Goal: Task Accomplishment & Management: Complete application form

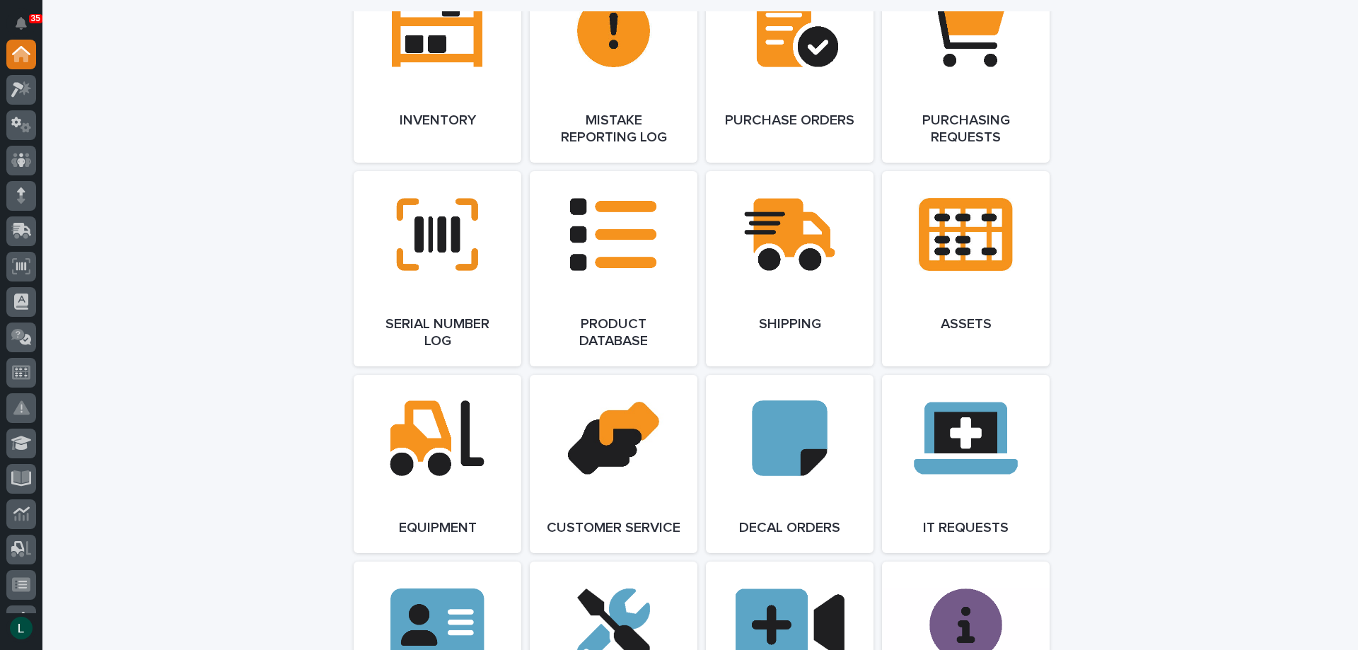
scroll to position [1839, 0]
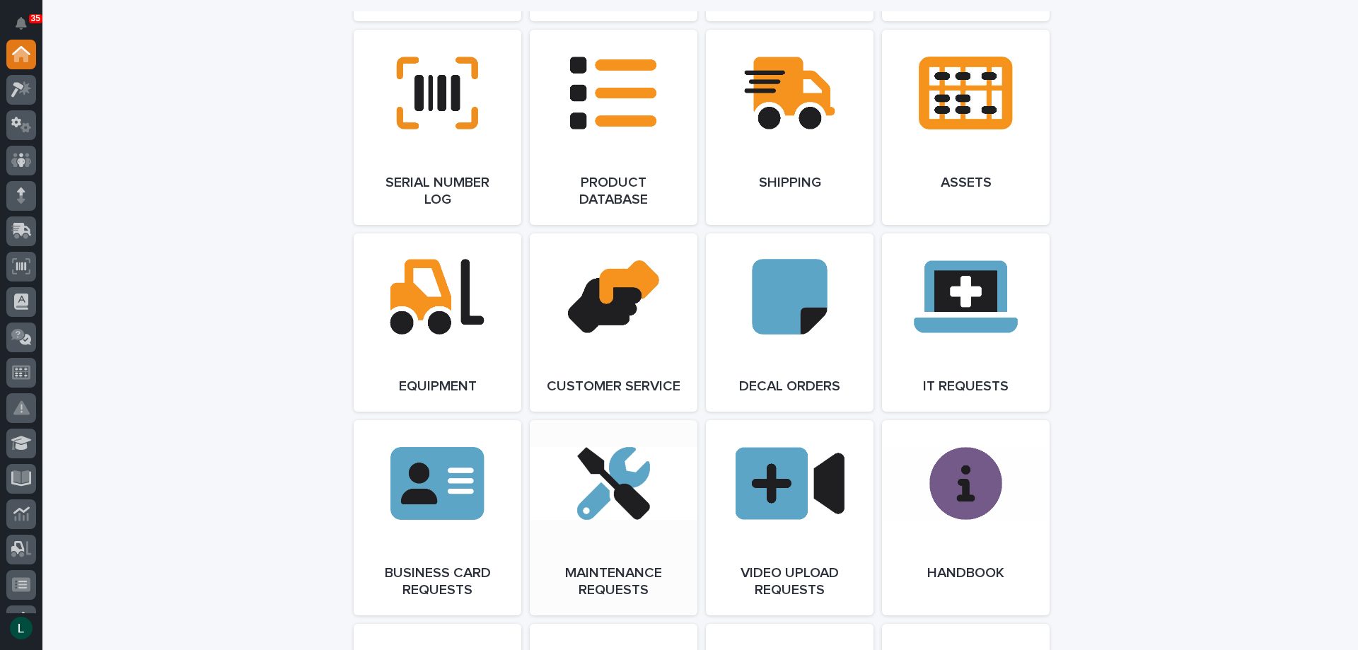
click at [615, 523] on link "Open Link" at bounding box center [614, 517] width 168 height 195
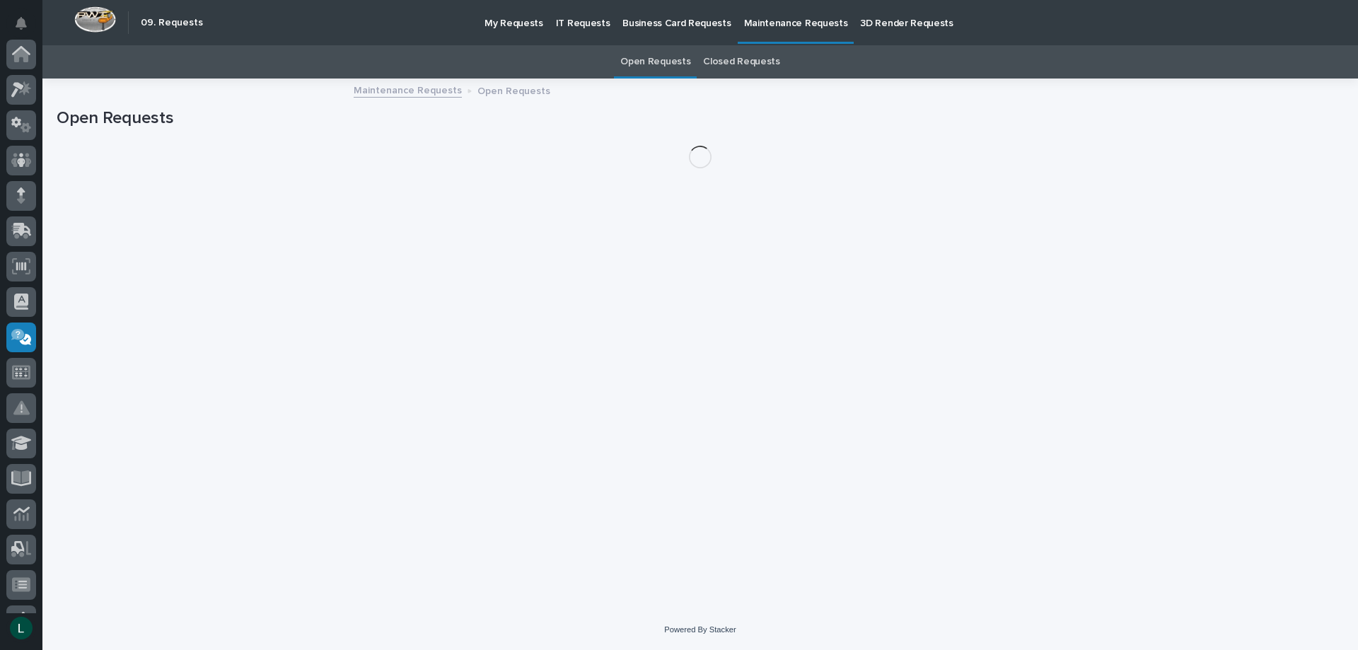
scroll to position [204, 0]
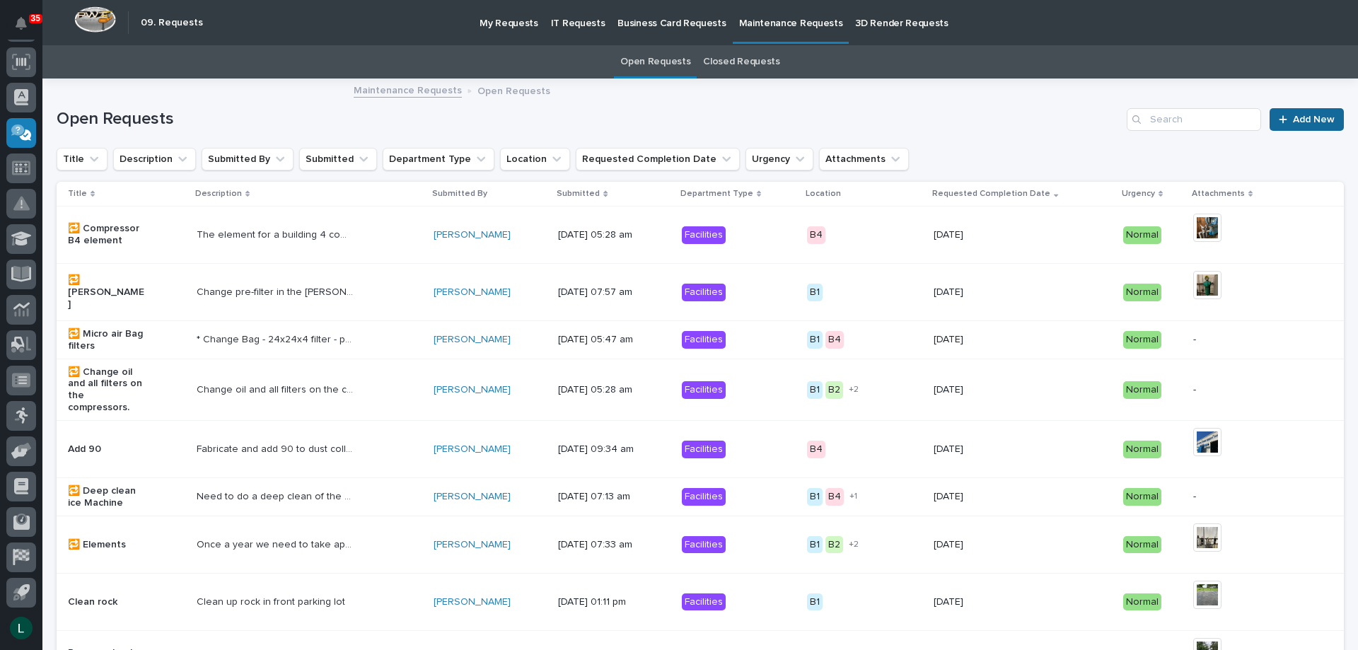
click at [1306, 115] on span "Add New" at bounding box center [1314, 120] width 42 height 10
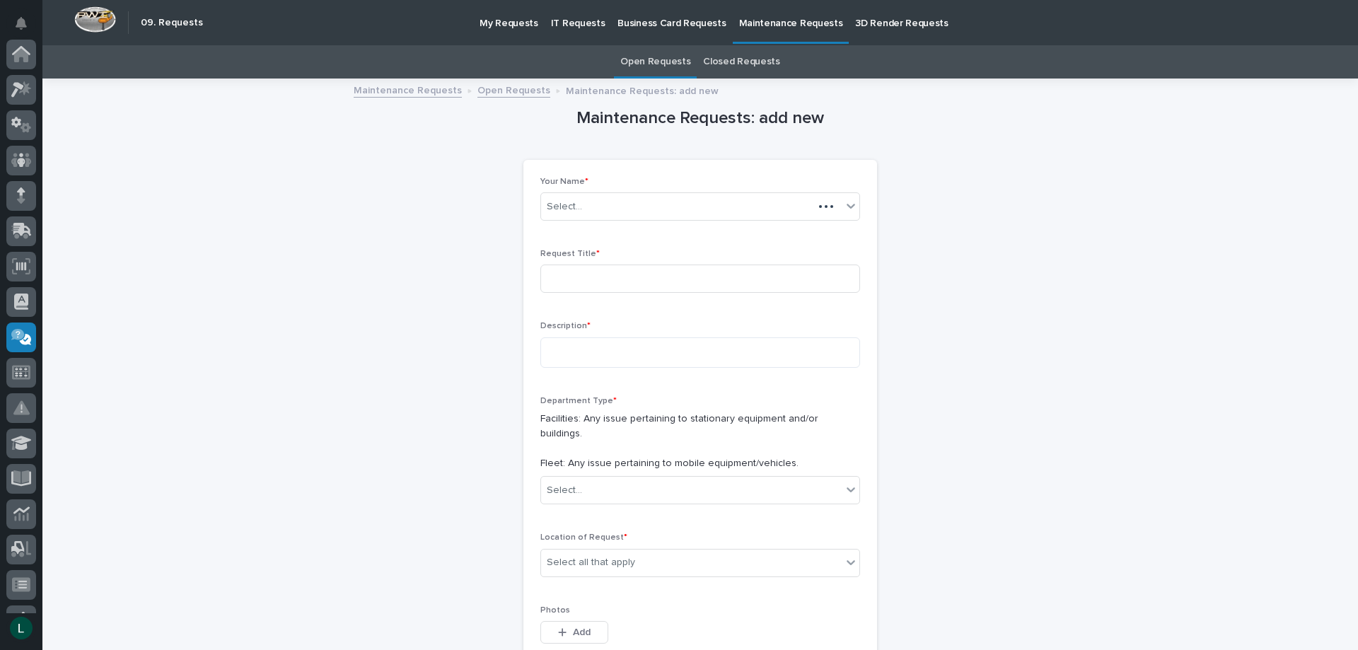
scroll to position [204, 0]
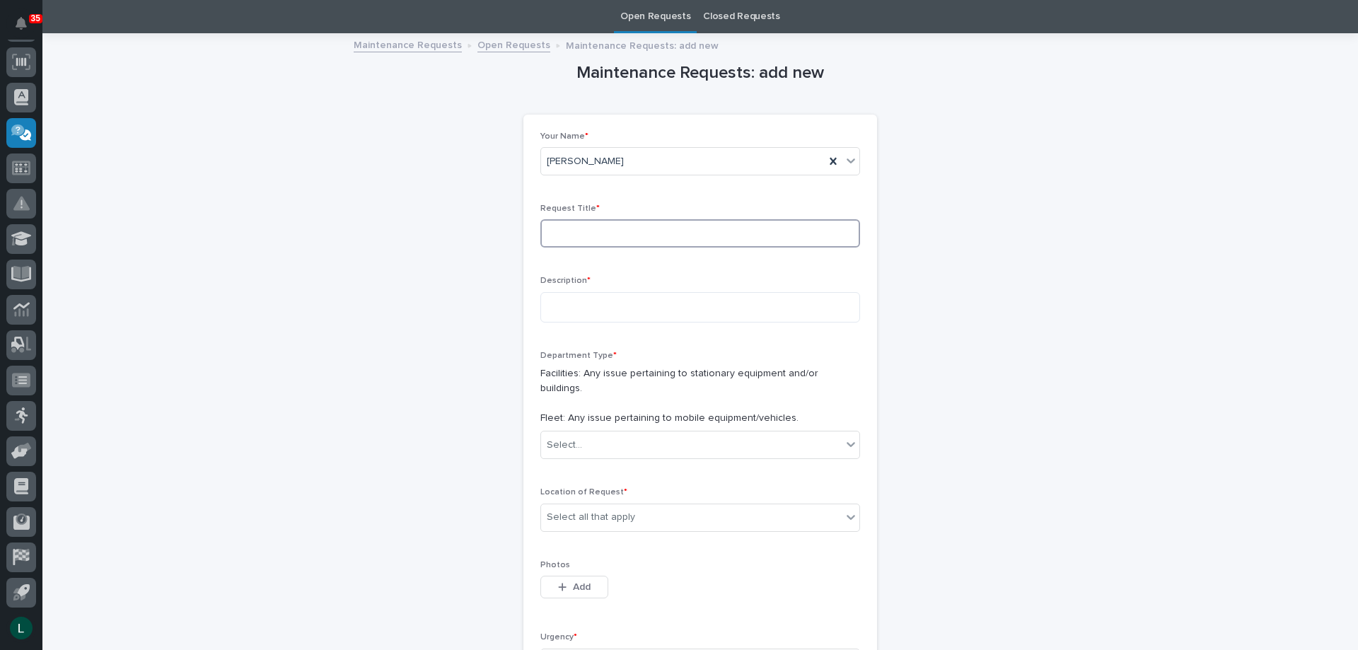
click at [601, 231] on input at bounding box center [700, 233] width 320 height 28
type input "vent loovers"
click at [645, 306] on textarea at bounding box center [700, 307] width 320 height 30
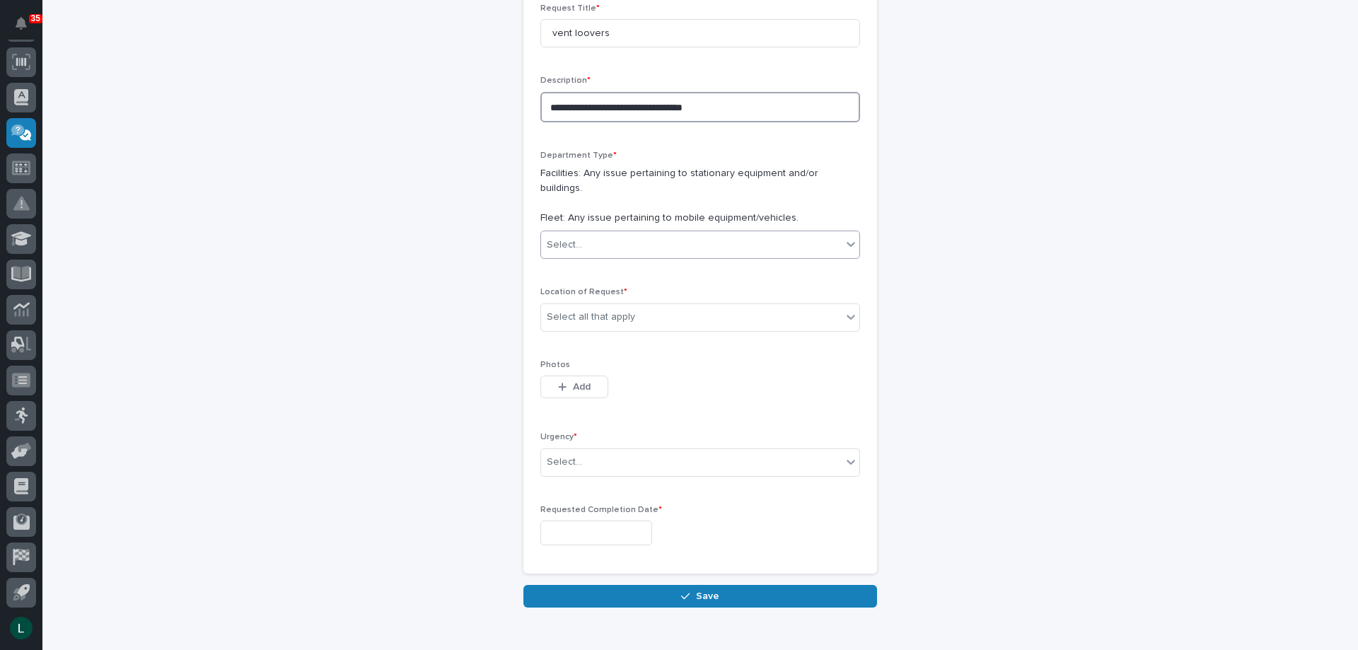
scroll to position [257, 0]
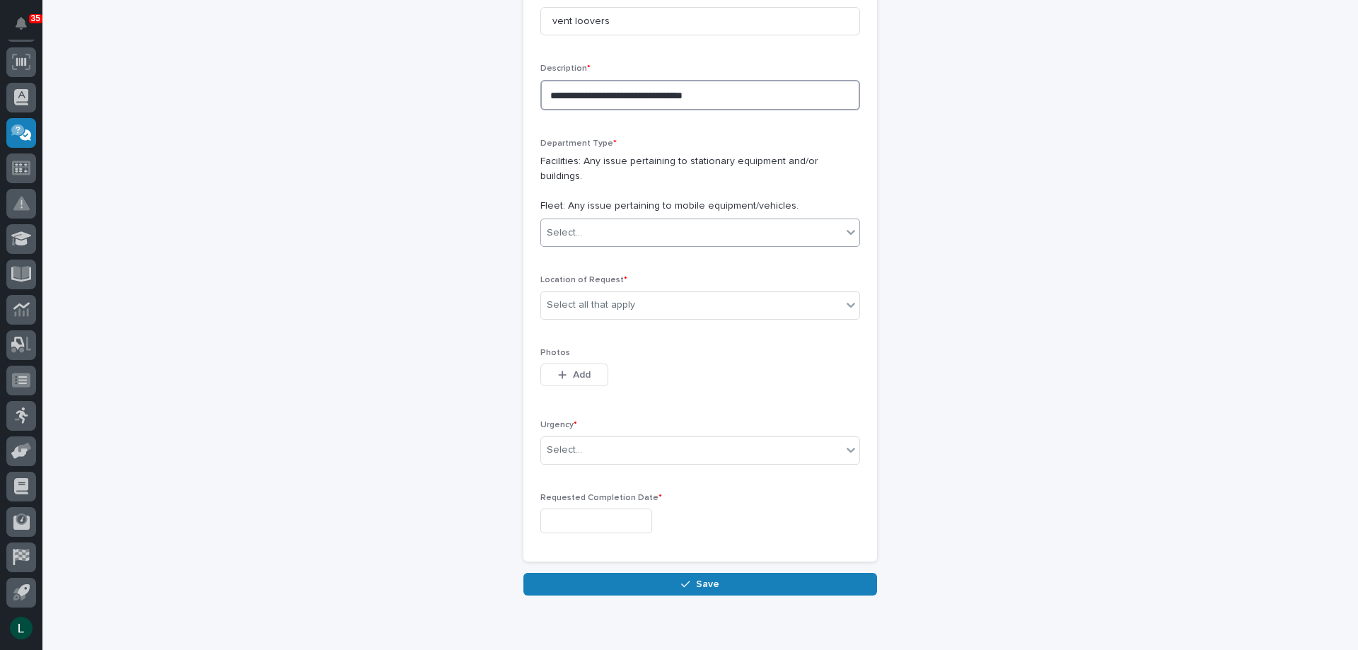
type textarea "**********"
click at [610, 221] on div "Select..." at bounding box center [691, 232] width 301 height 23
click at [611, 239] on div "Facilities" at bounding box center [695, 245] width 318 height 25
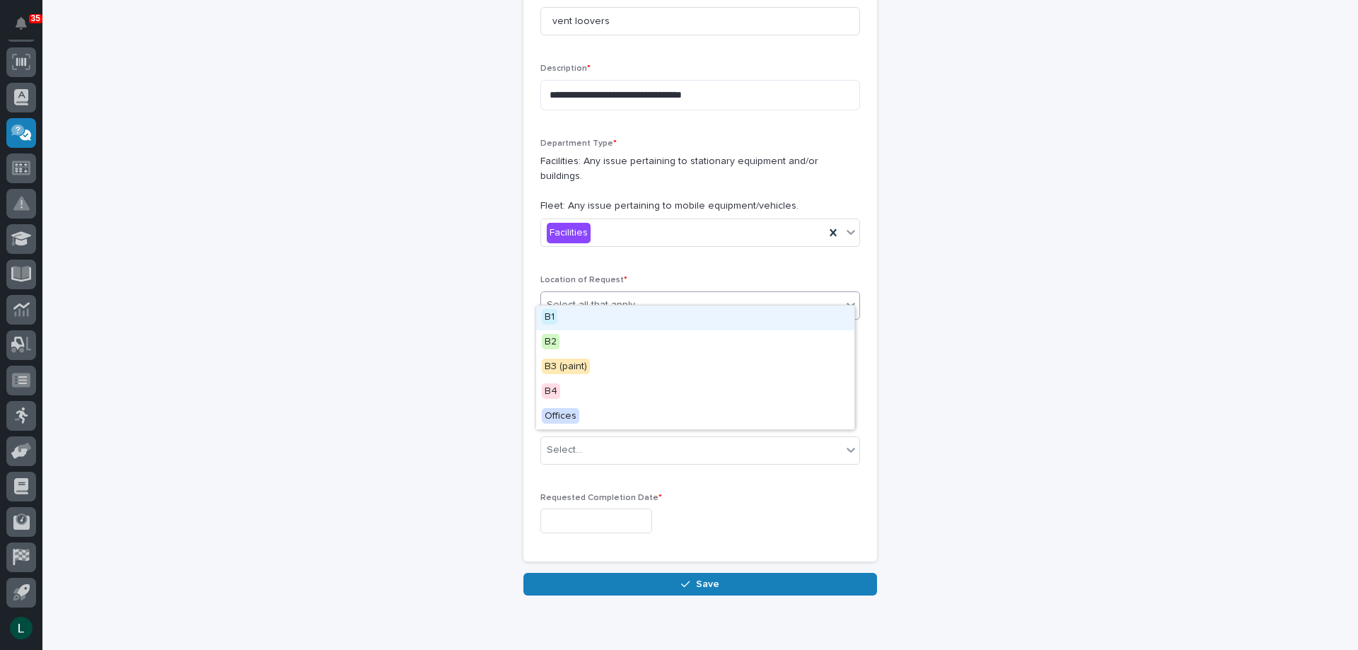
click at [636, 298] on div at bounding box center [636, 305] width 1 height 15
click at [607, 312] on div "B1" at bounding box center [695, 318] width 318 height 25
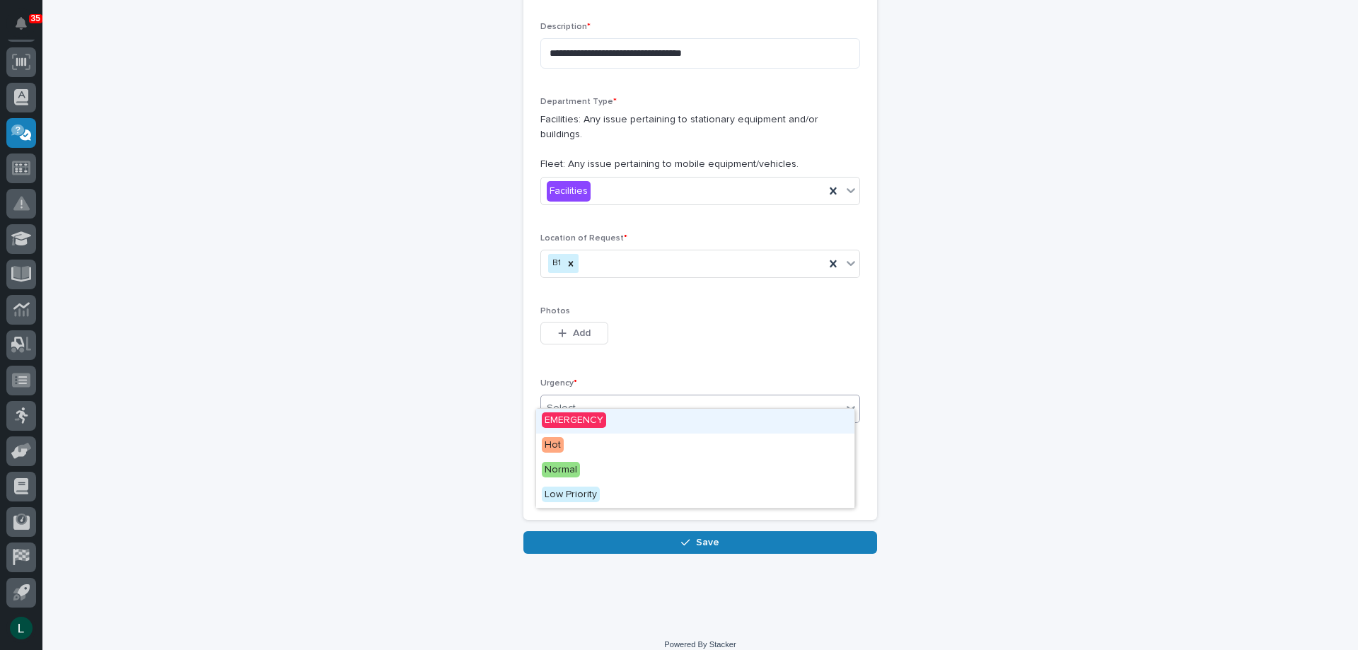
click at [651, 397] on div "Select..." at bounding box center [691, 408] width 301 height 23
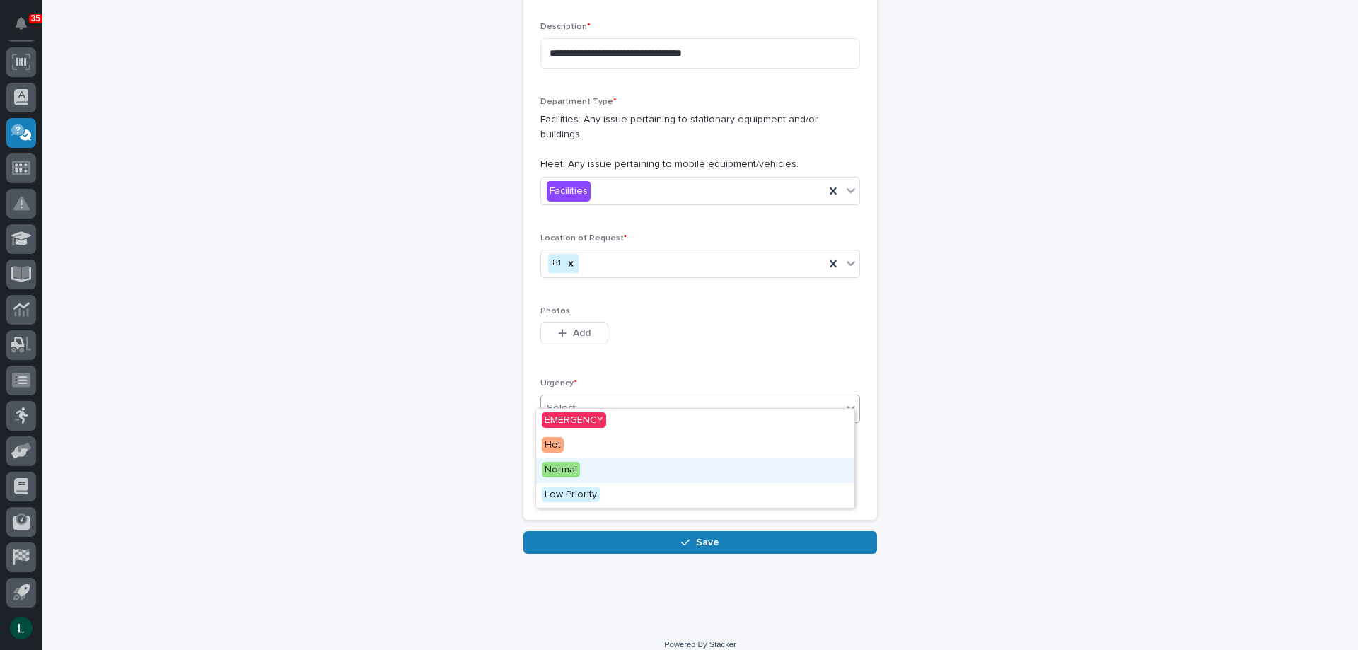
click at [722, 463] on div "Normal" at bounding box center [695, 470] width 318 height 25
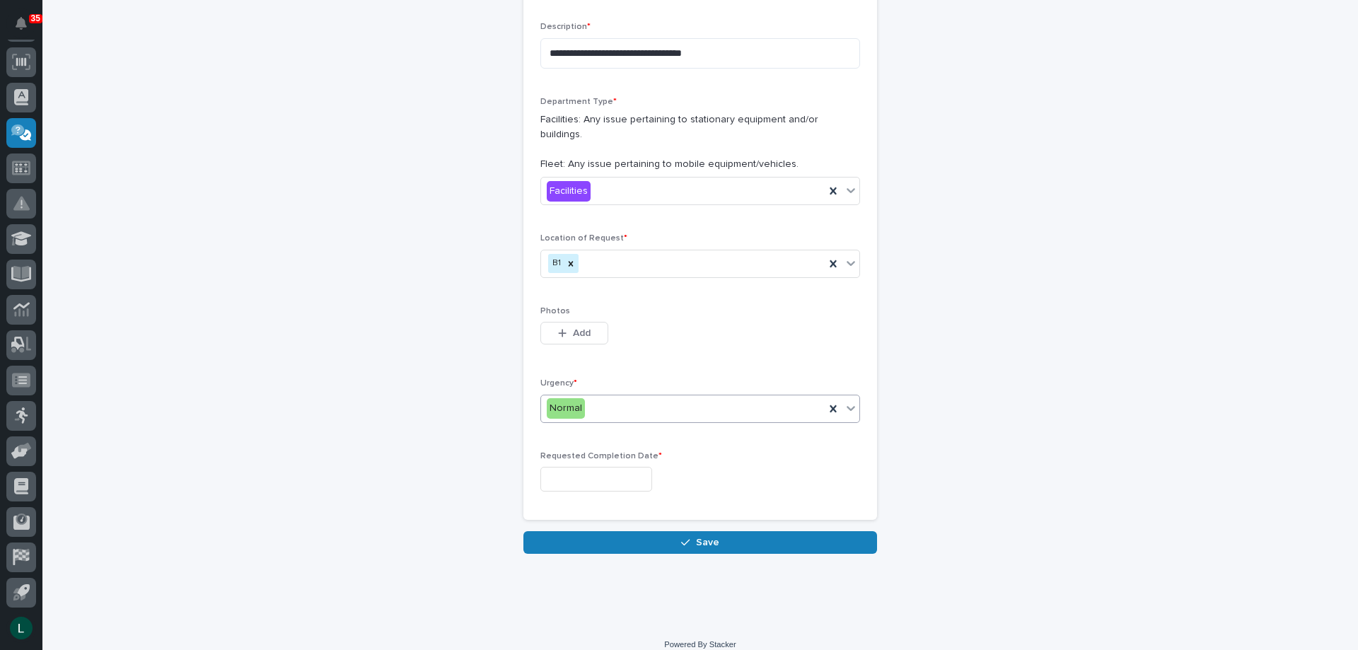
click at [622, 467] on input "text" at bounding box center [596, 479] width 112 height 25
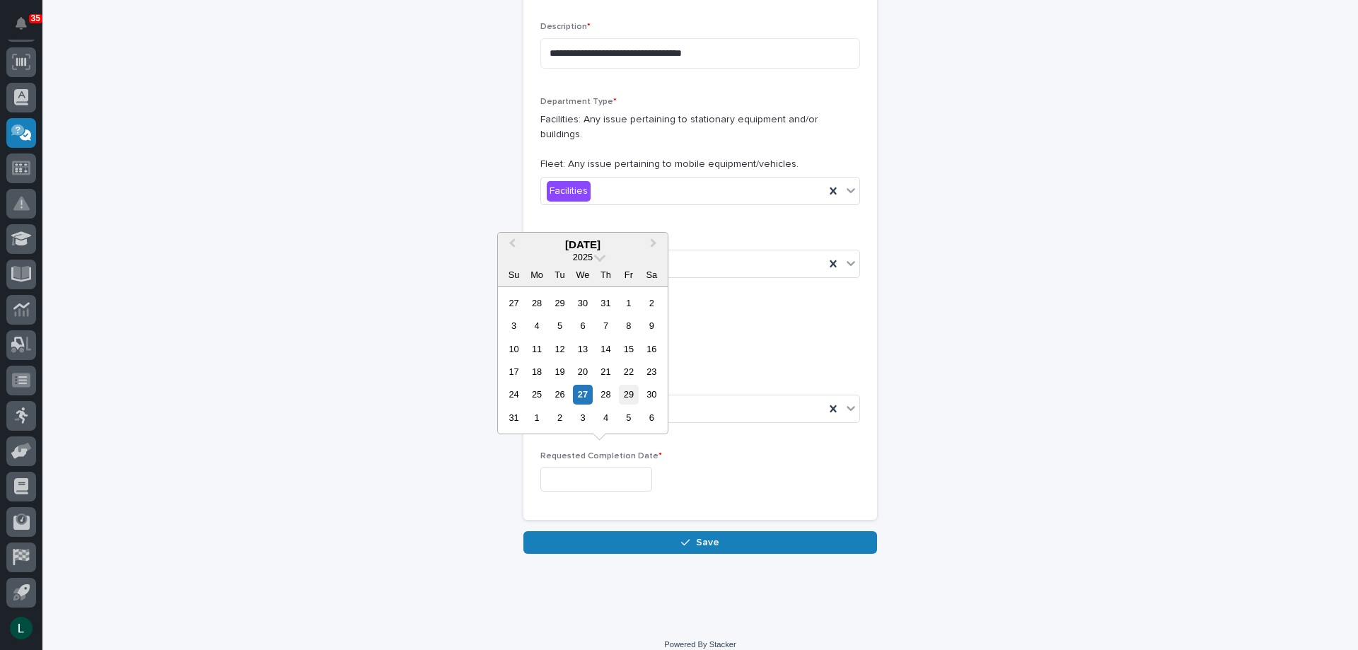
click at [629, 389] on div "29" at bounding box center [628, 394] width 19 height 19
type input "**********"
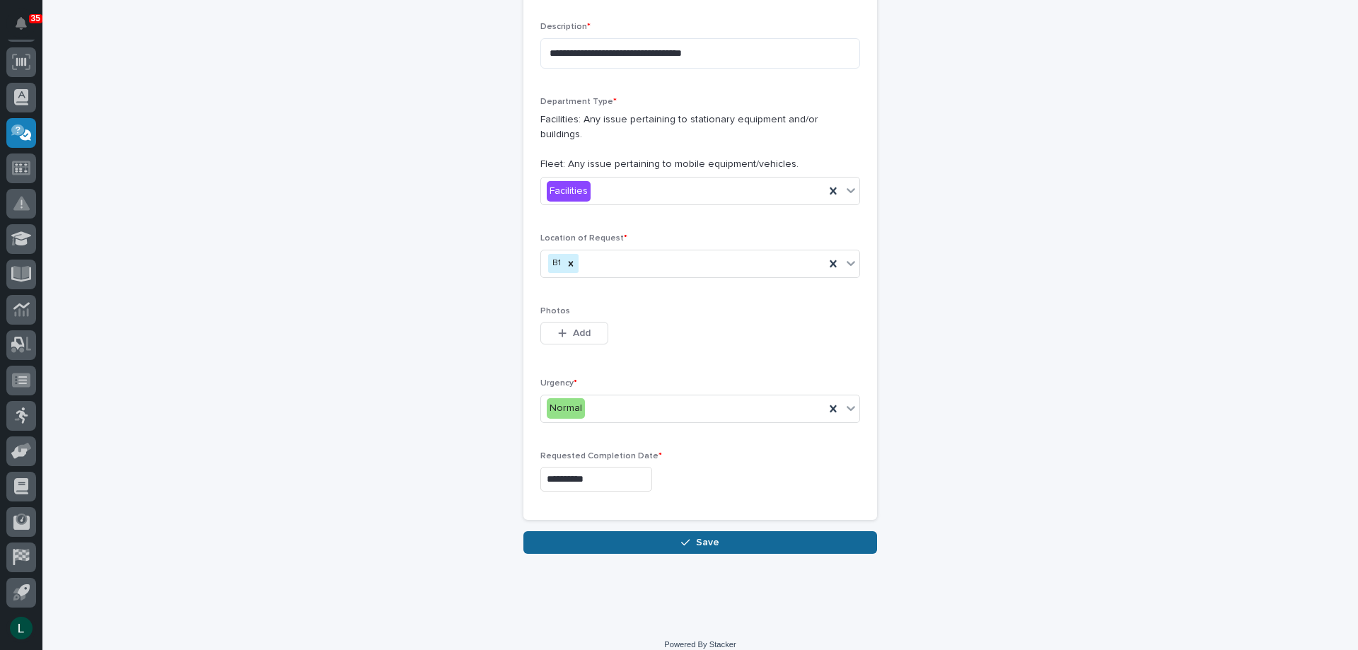
click at [673, 531] on button "Save" at bounding box center [700, 542] width 354 height 23
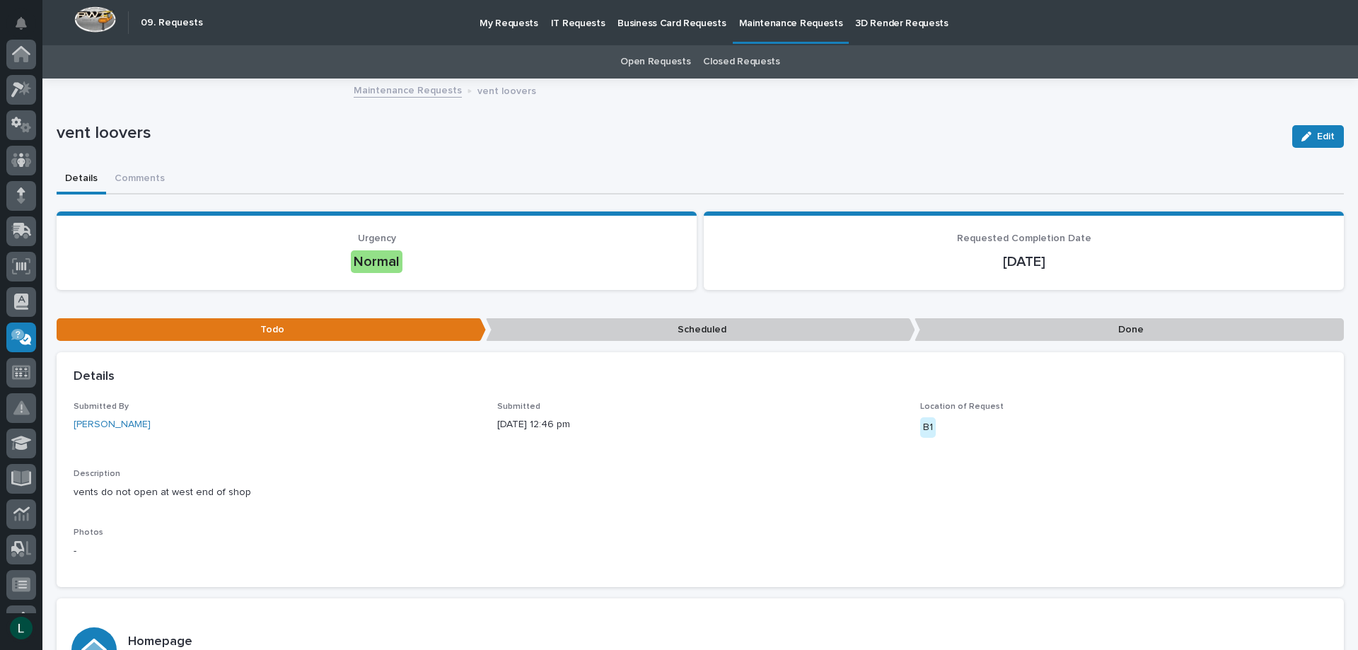
scroll to position [204, 0]
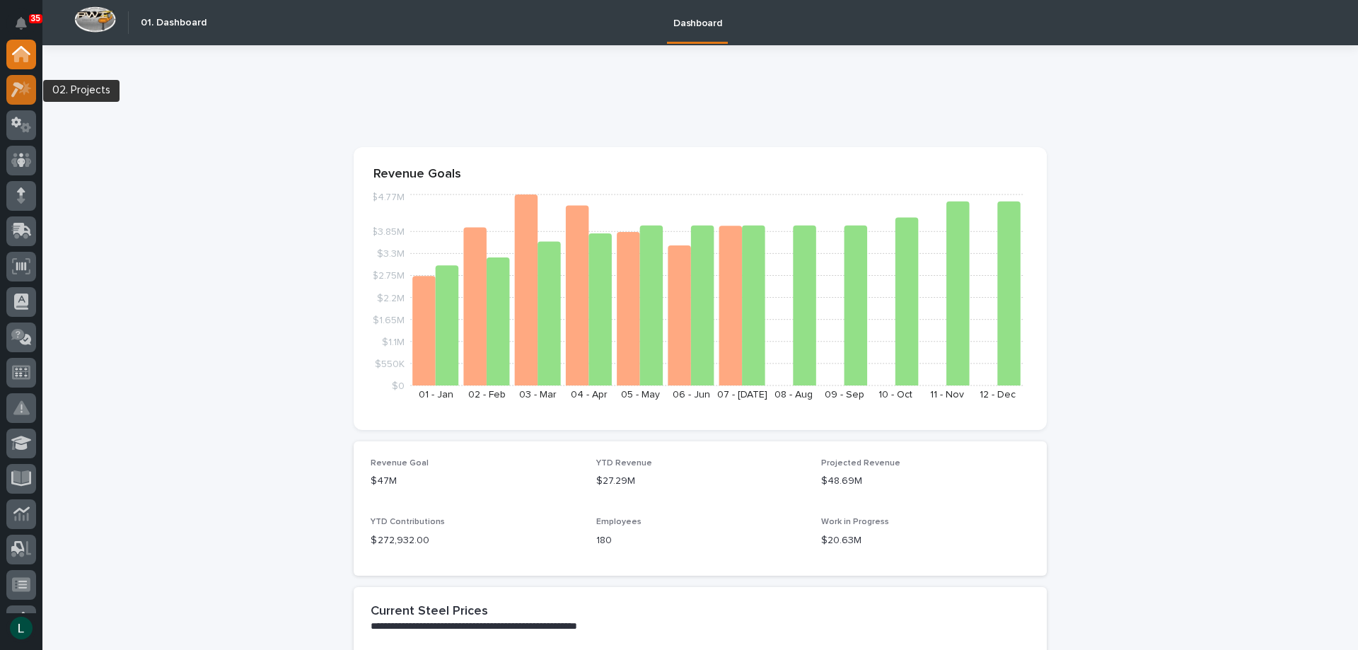
click at [17, 85] on icon at bounding box center [17, 90] width 13 height 16
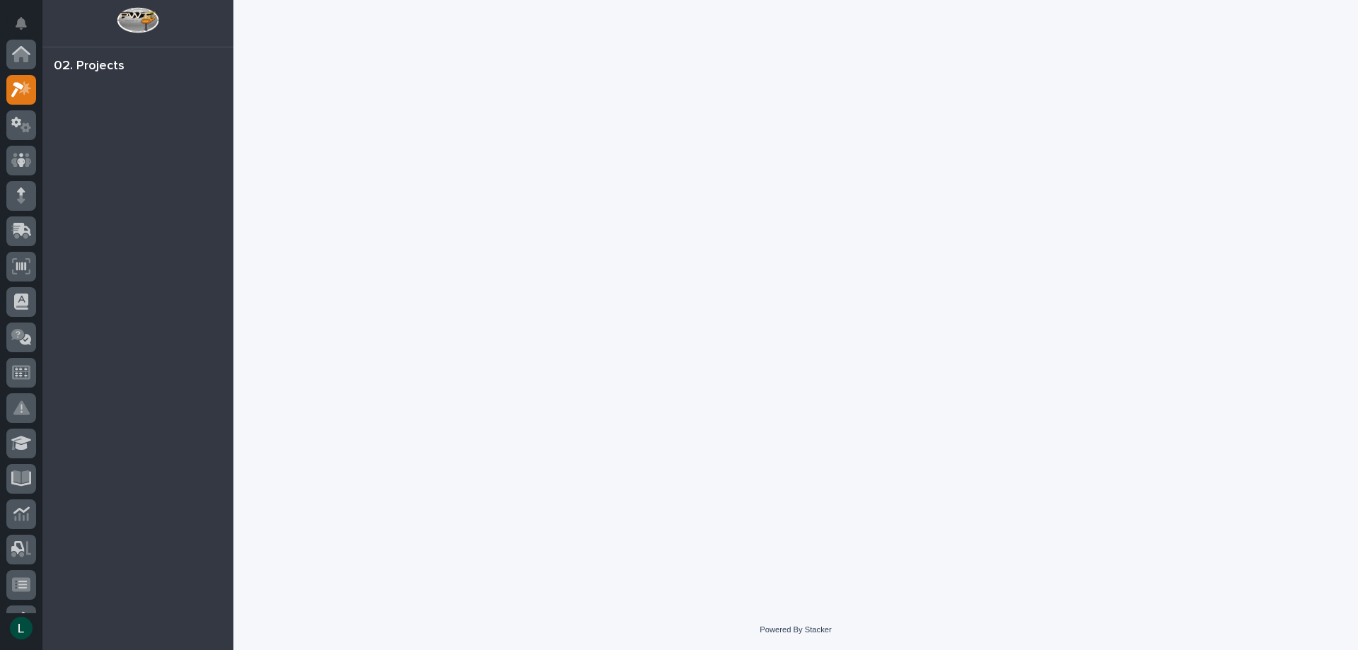
scroll to position [35, 0]
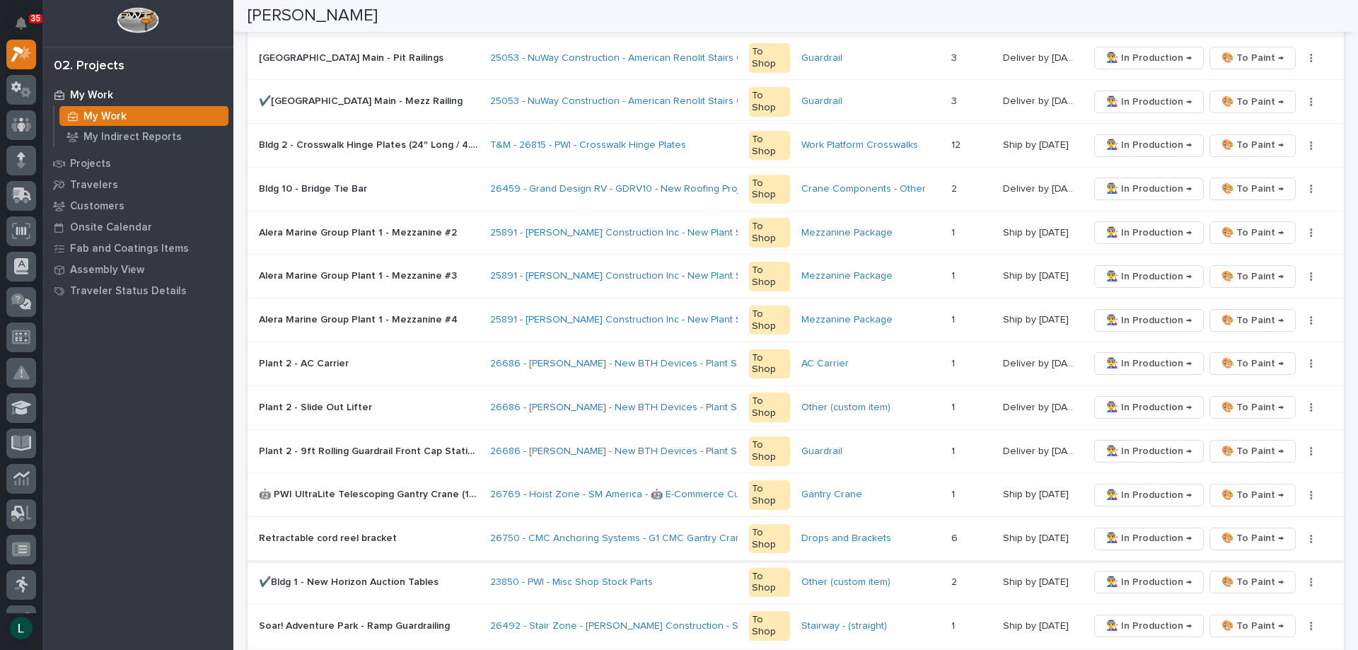
scroll to position [495, 0]
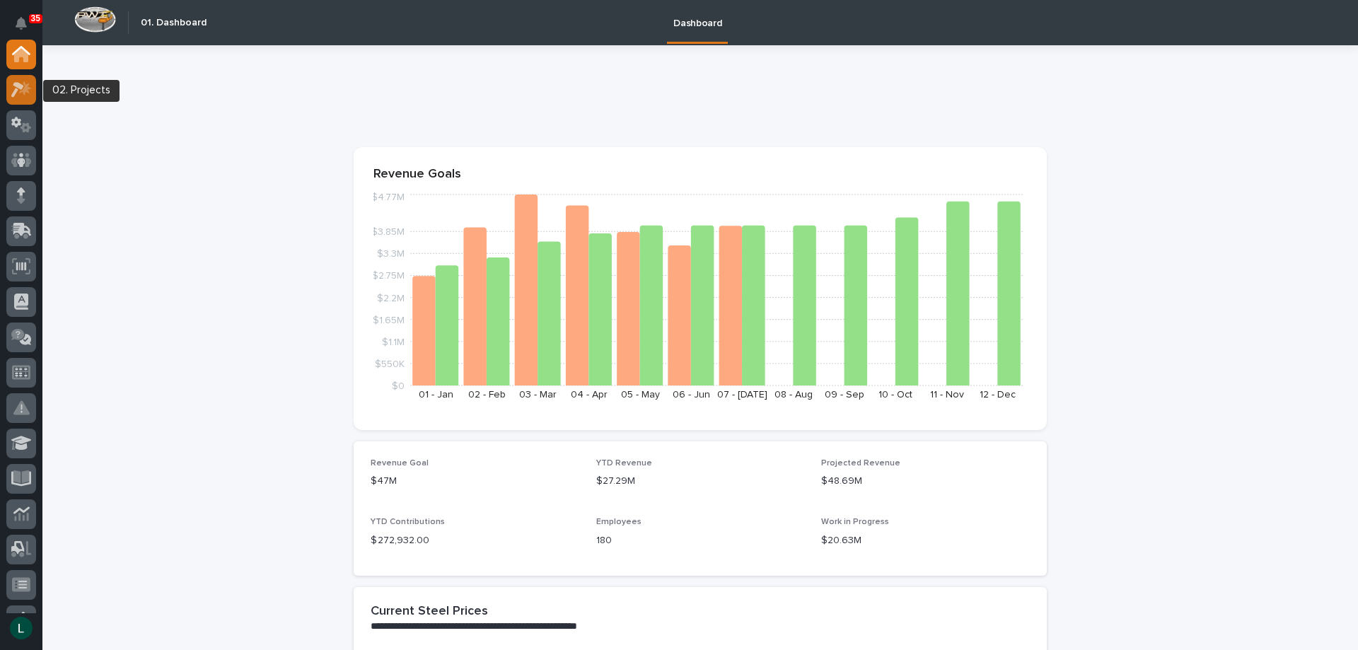
click at [21, 84] on icon at bounding box center [17, 90] width 13 height 16
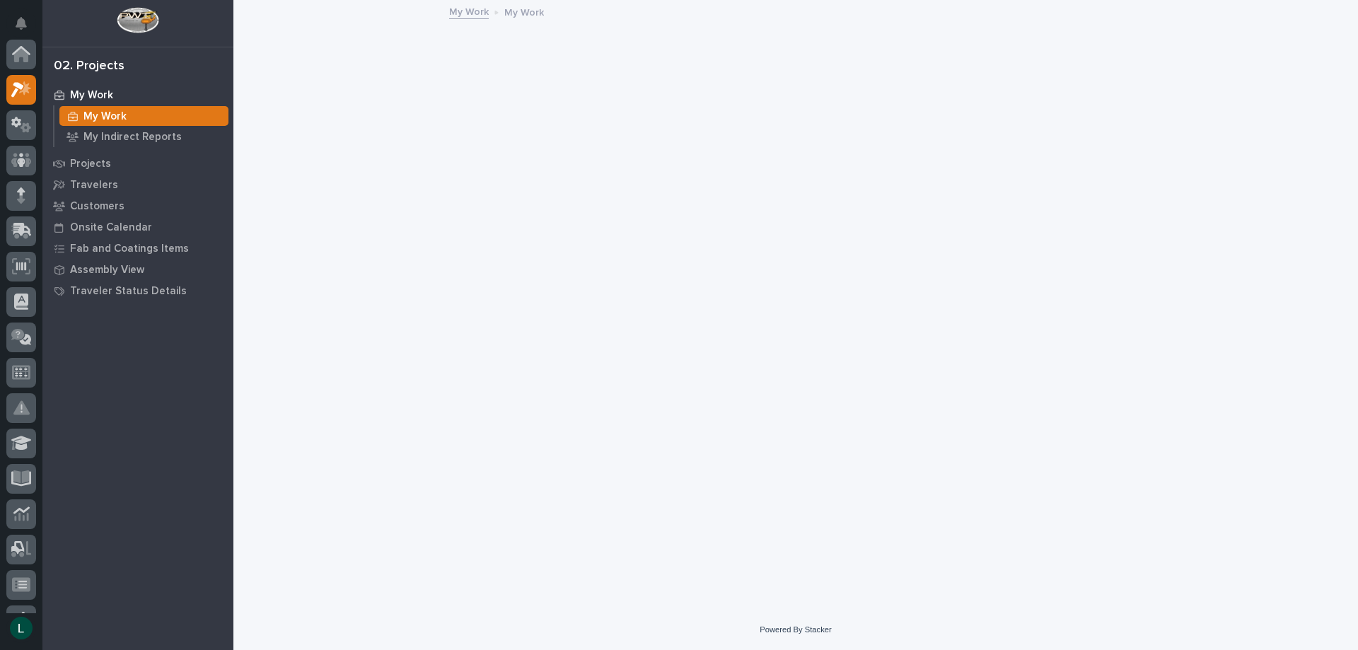
scroll to position [35, 0]
